Goal: Find specific page/section: Find specific page/section

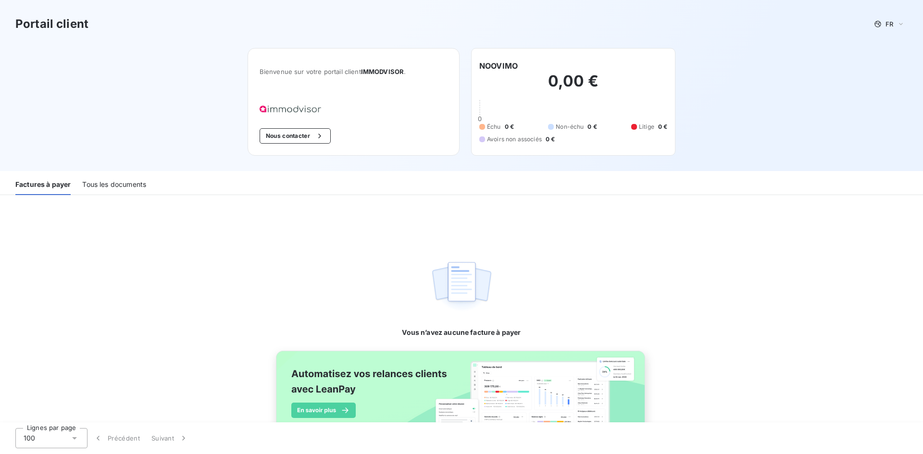
click at [108, 187] on div "Tous les documents" at bounding box center [114, 185] width 64 height 20
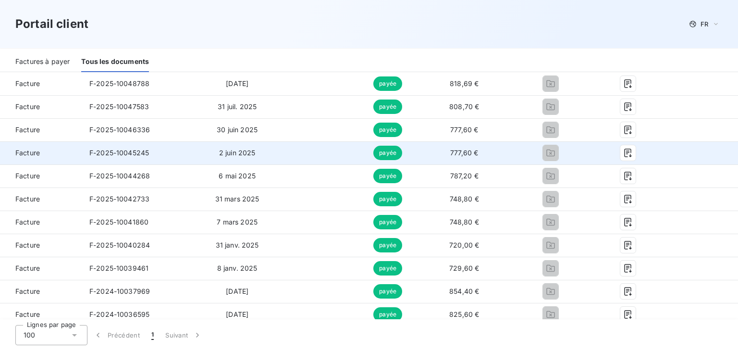
scroll to position [144, 0]
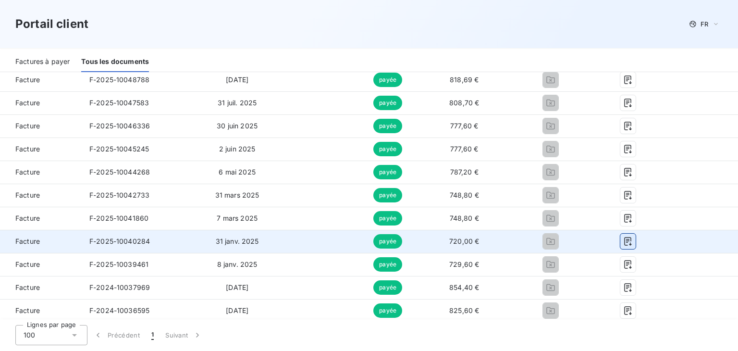
click at [623, 241] on icon "button" at bounding box center [628, 241] width 10 height 10
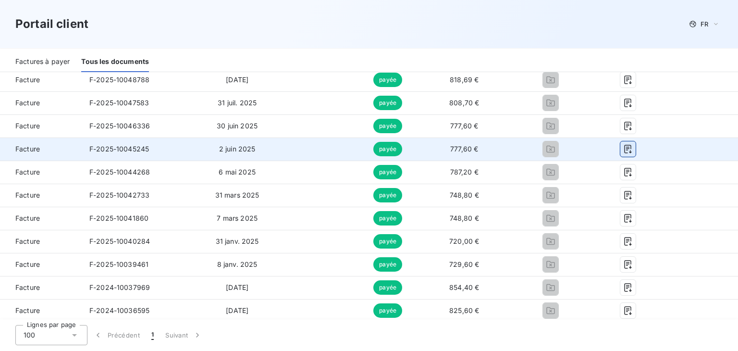
click at [623, 149] on icon "button" at bounding box center [628, 149] width 10 height 10
